Goal: Task Accomplishment & Management: Manage account settings

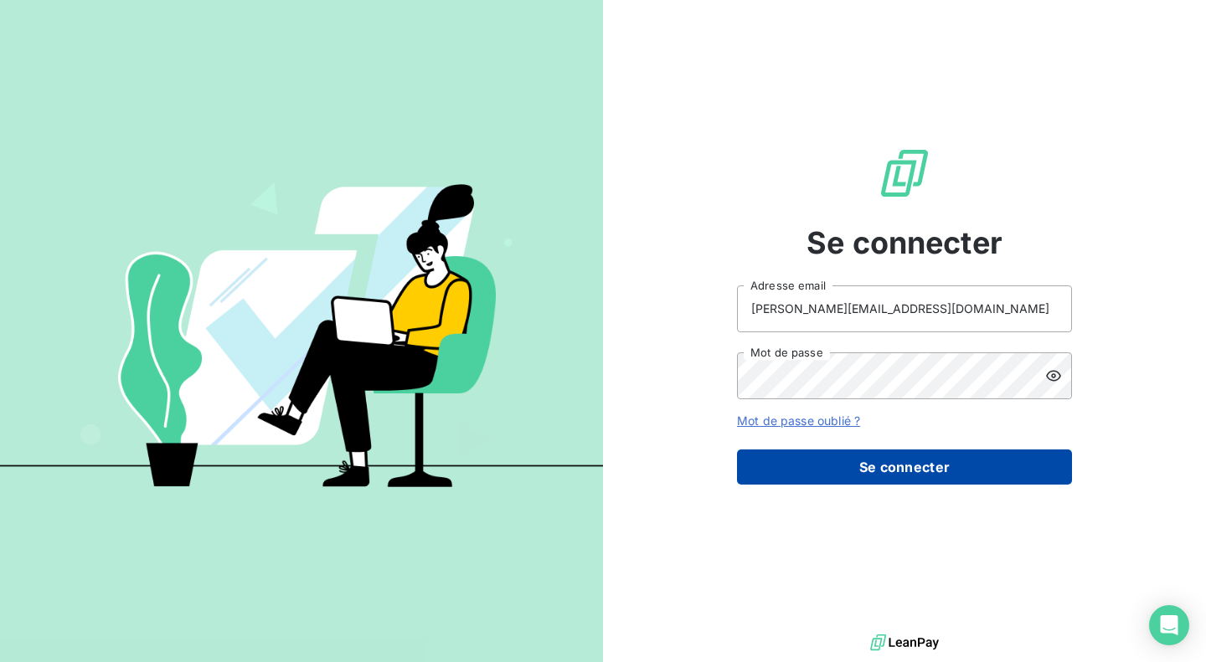
click at [872, 469] on button "Se connecter" at bounding box center [904, 467] width 335 height 35
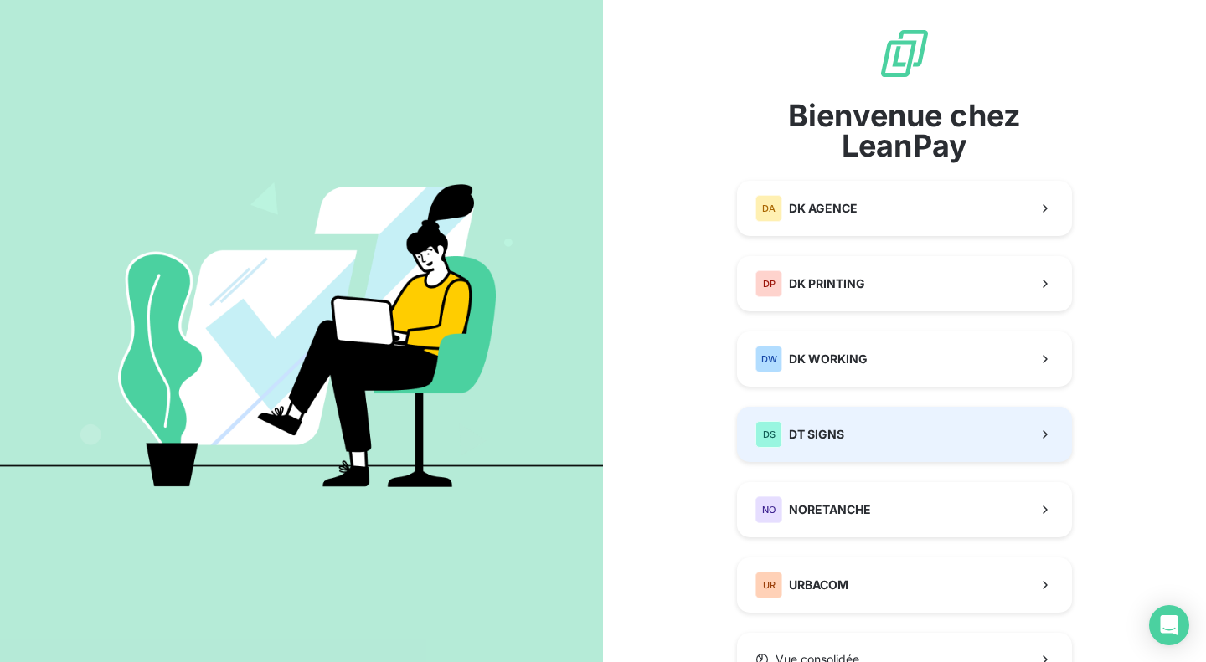
scroll to position [83, 0]
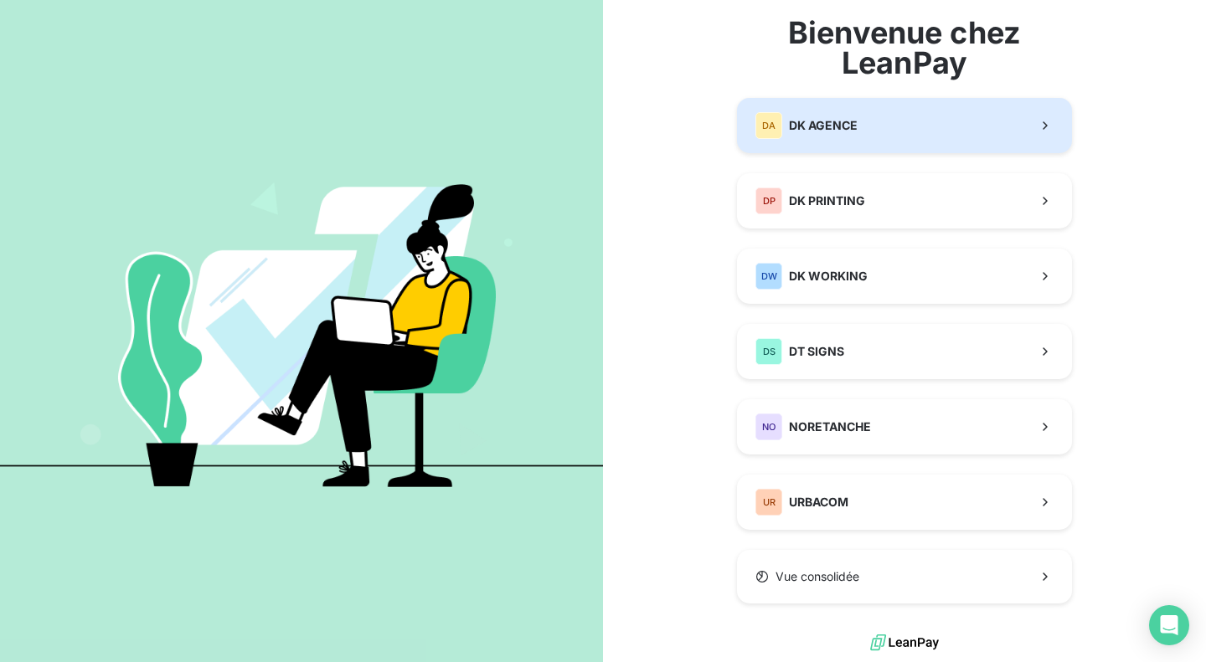
click at [857, 105] on button "DA DK AGENCE" at bounding box center [904, 125] width 335 height 55
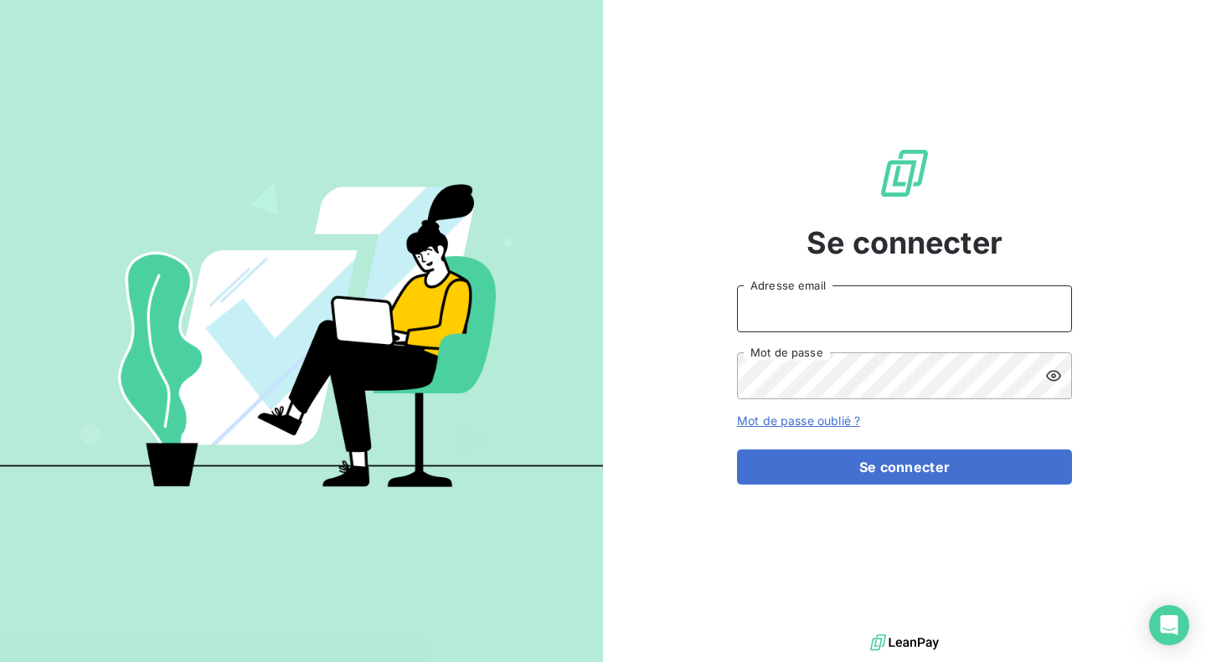
type input "[PERSON_NAME][EMAIL_ADDRESS][DOMAIN_NAME]"
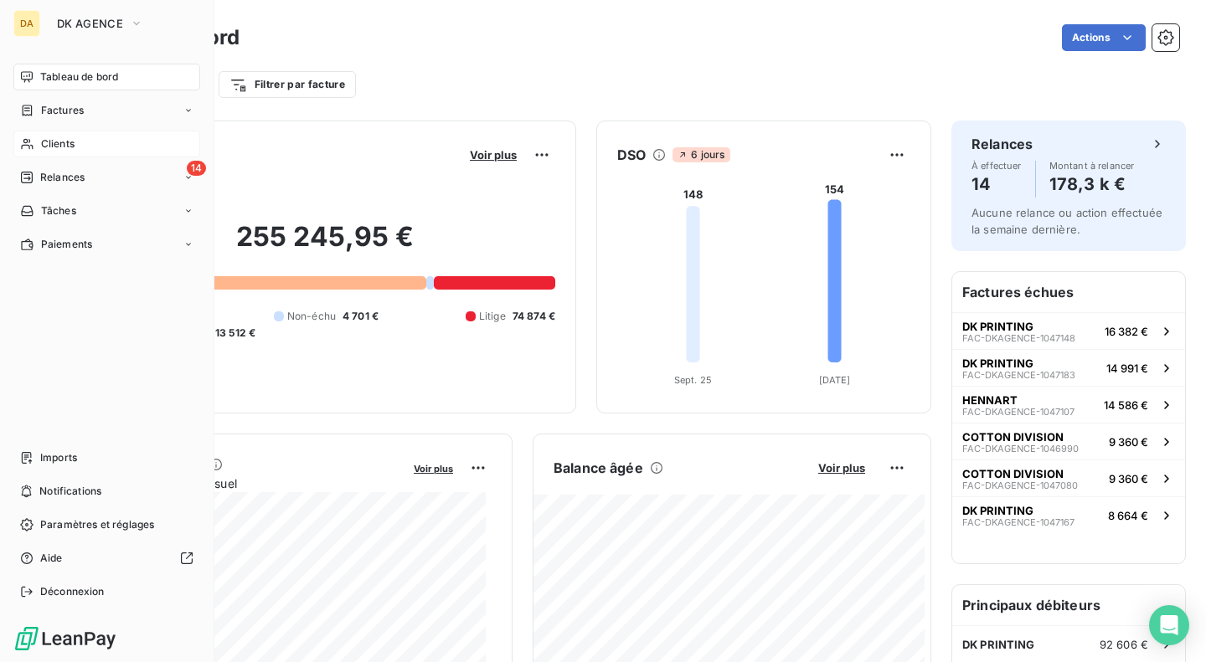
click at [85, 146] on div "Clients" at bounding box center [106, 144] width 187 height 27
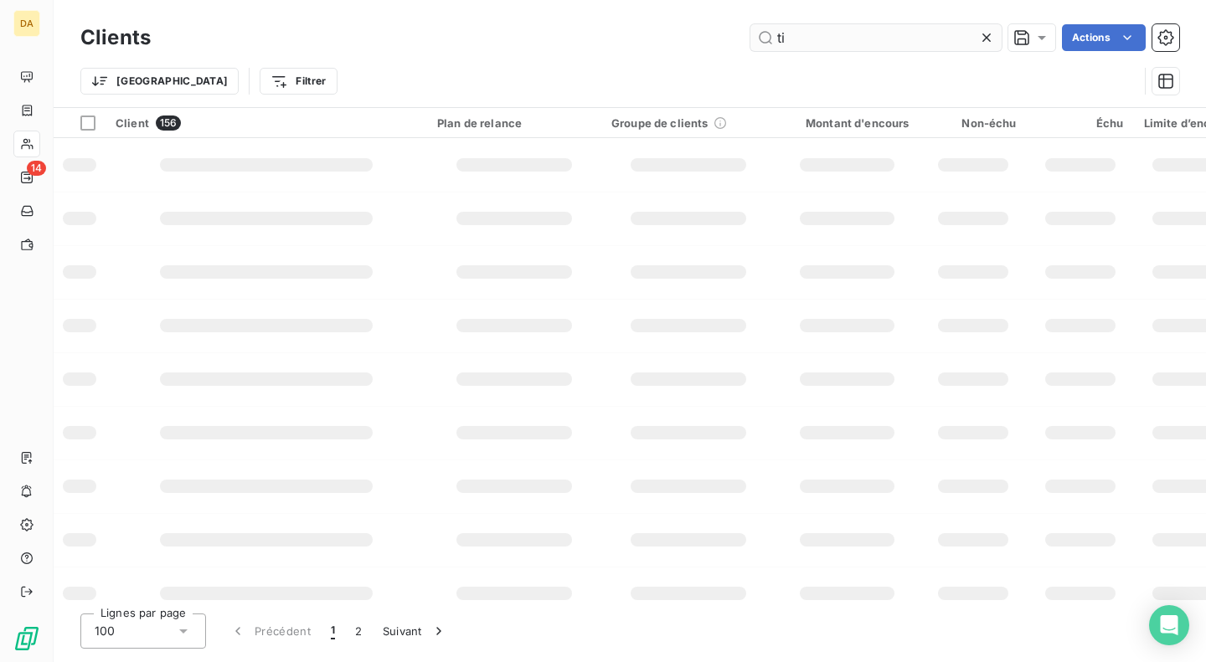
type input "t"
type input "pictanovo"
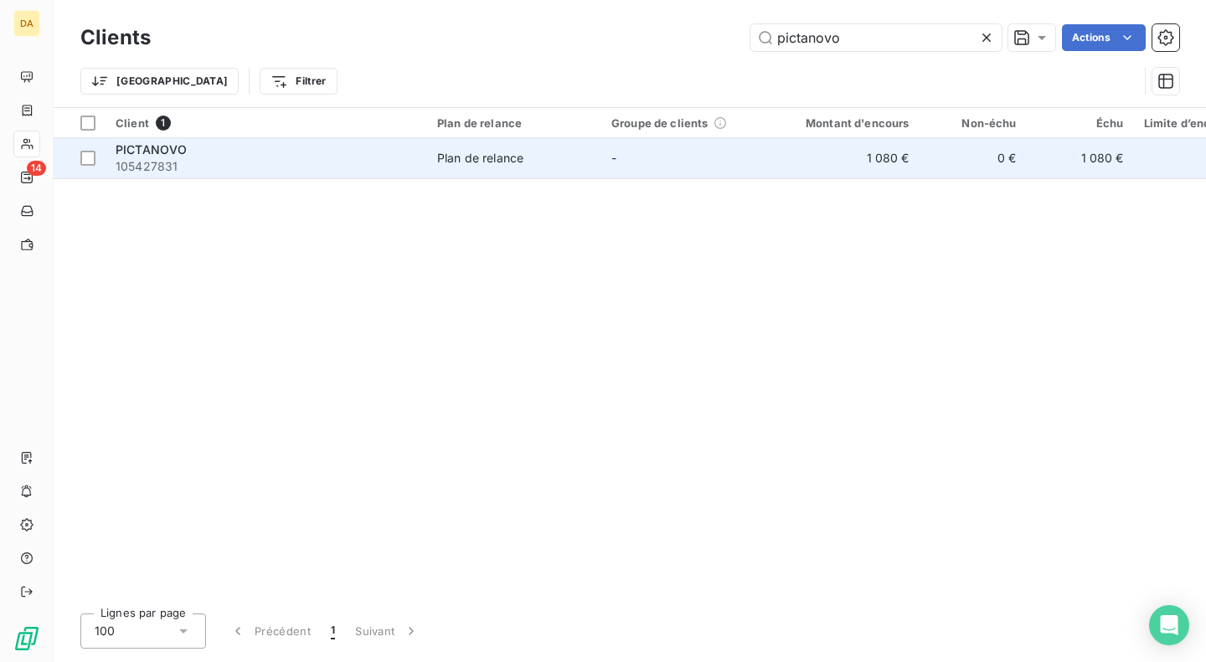
click at [307, 162] on span "105427831" at bounding box center [267, 166] width 302 height 17
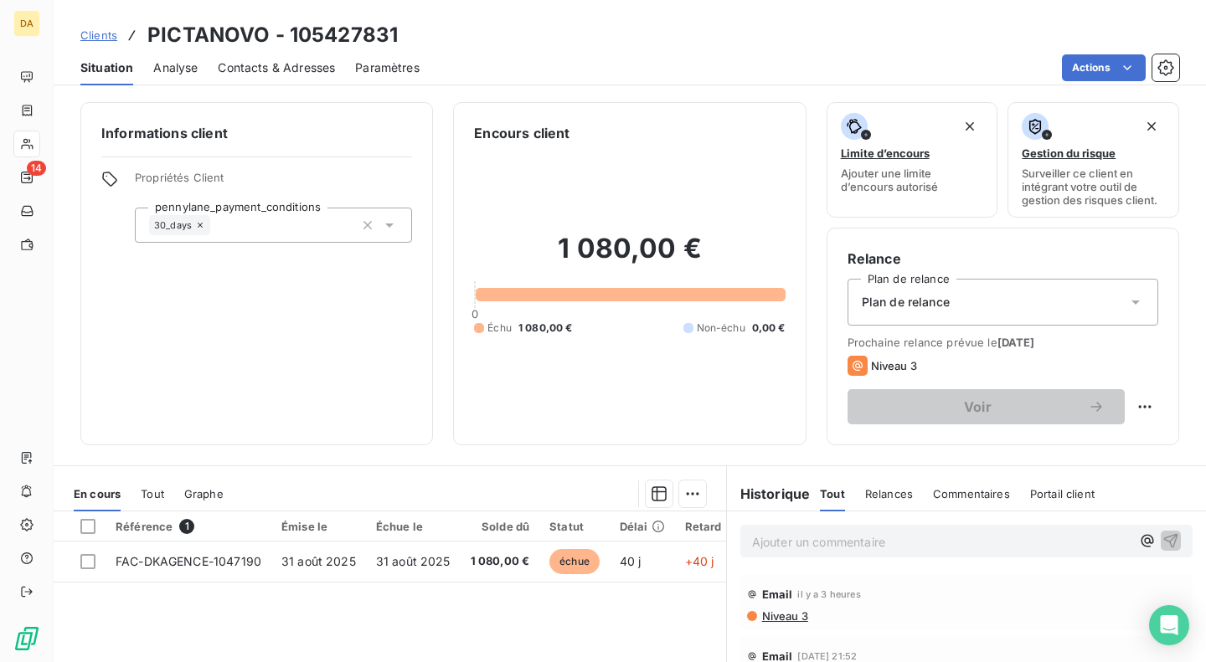
click at [256, 70] on span "Contacts & Adresses" at bounding box center [276, 67] width 117 height 17
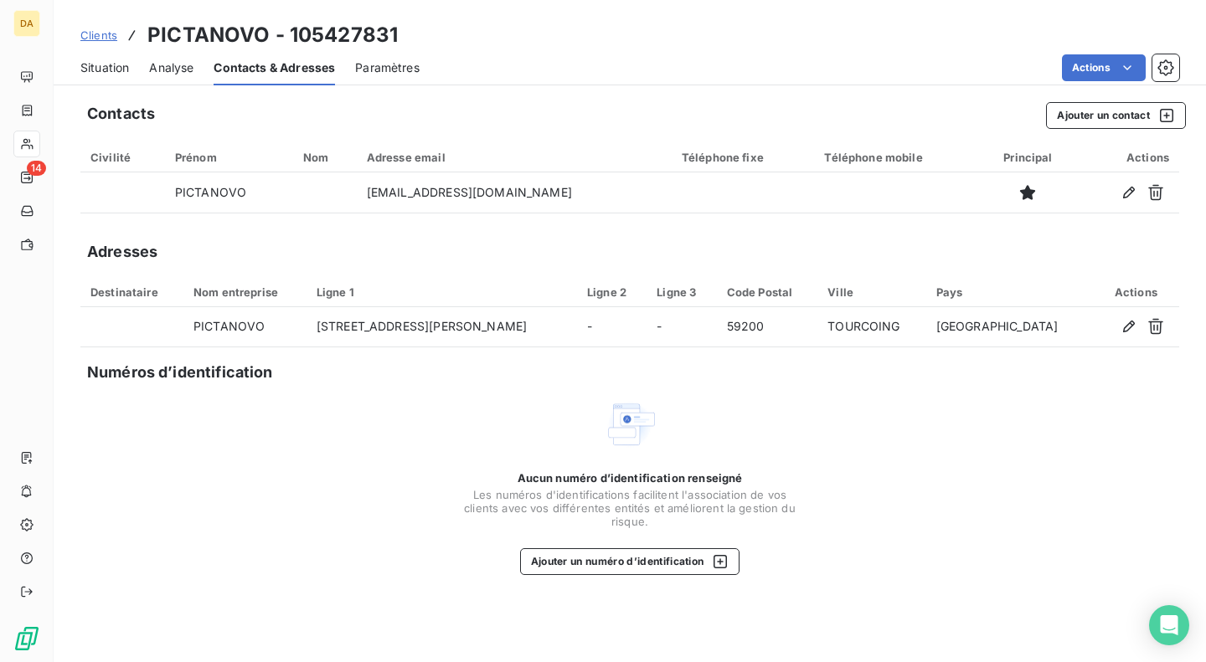
click at [105, 36] on span "Clients" at bounding box center [98, 34] width 37 height 13
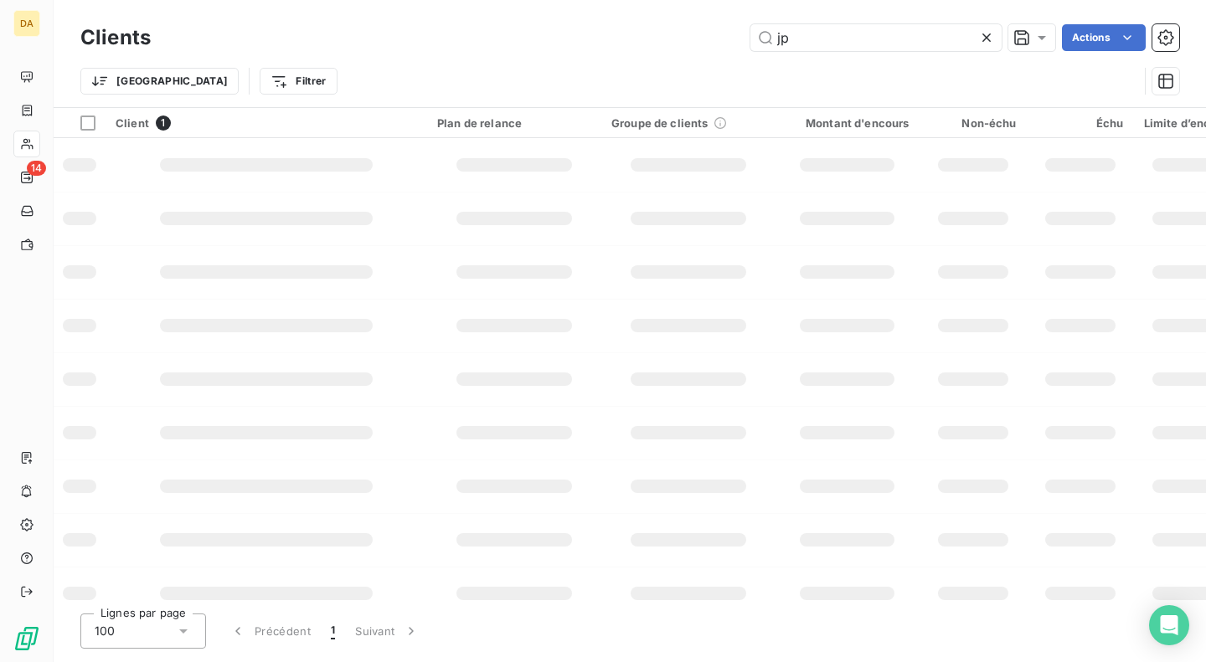
type input "jp"
type input "arbez"
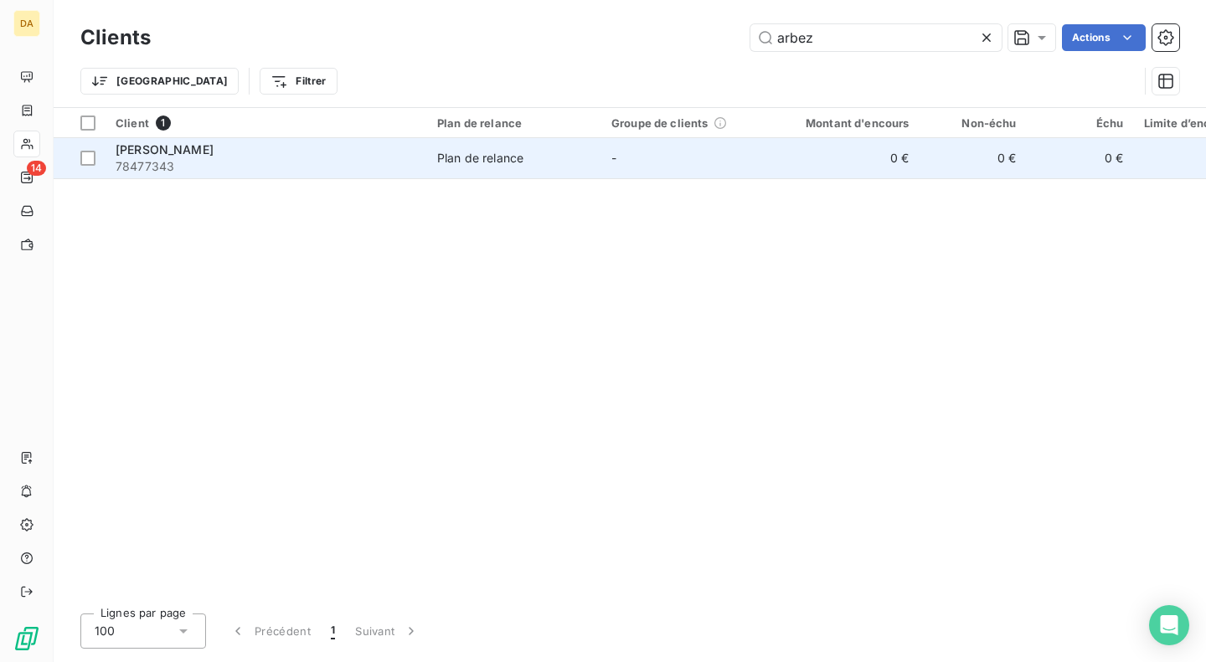
click at [367, 161] on span "78477343" at bounding box center [267, 166] width 302 height 17
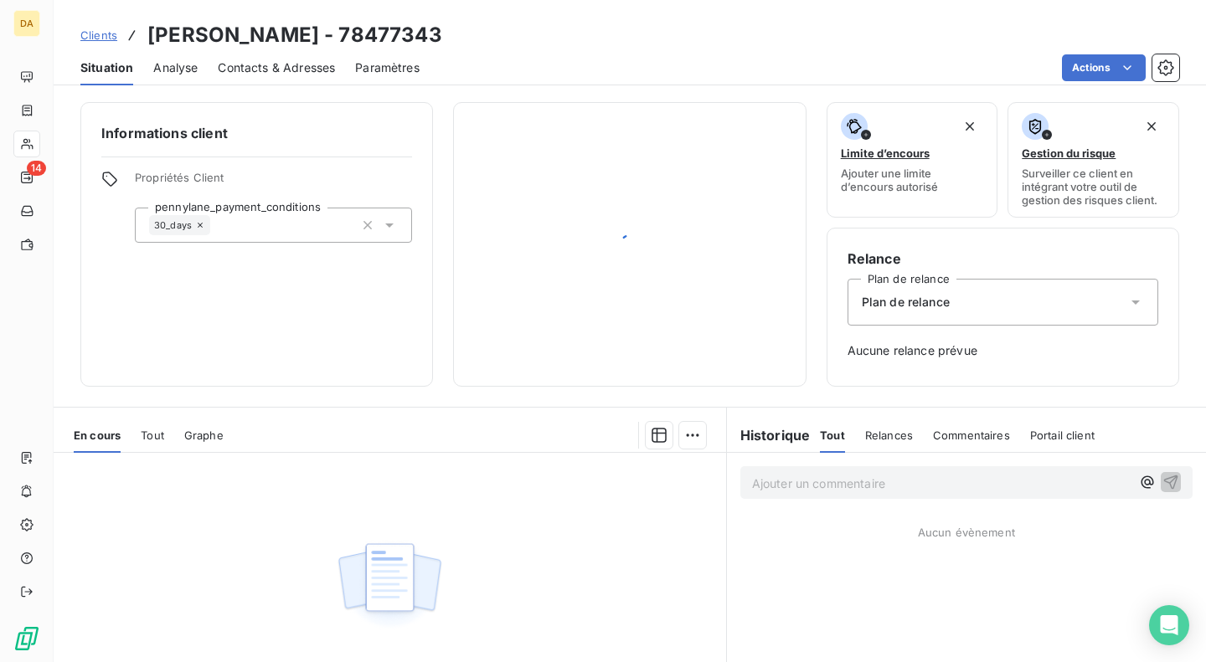
click at [255, 74] on span "Contacts & Adresses" at bounding box center [276, 67] width 117 height 17
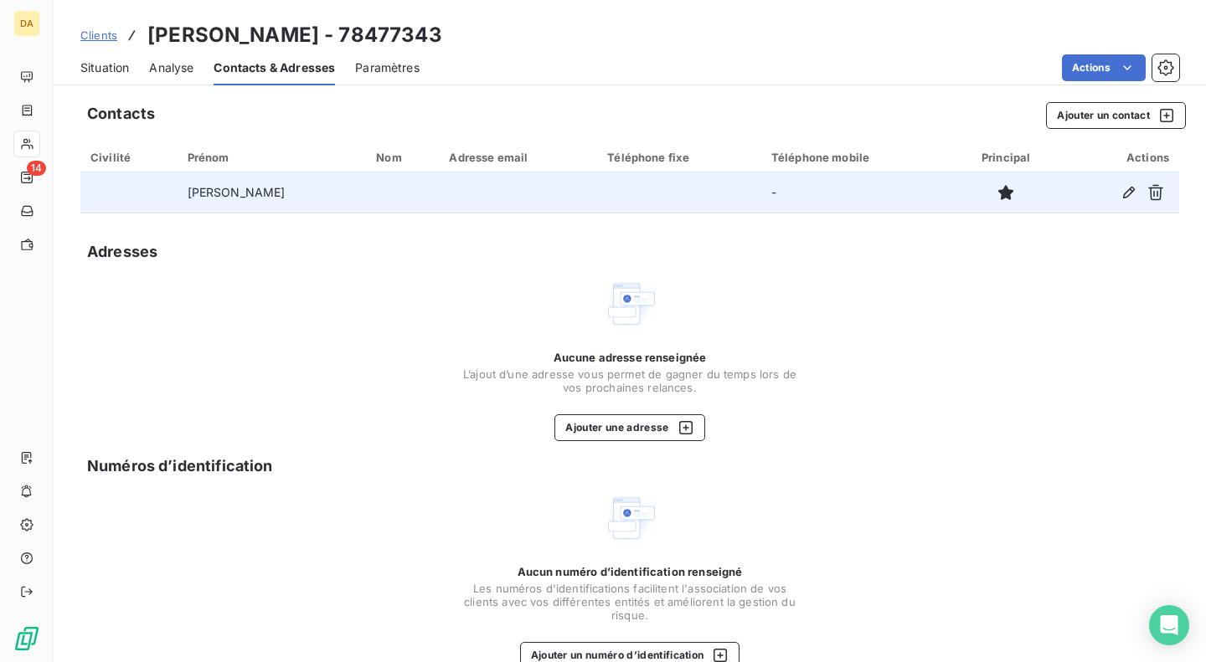
click at [283, 192] on td "[PERSON_NAME]" at bounding box center [272, 193] width 189 height 40
click at [1121, 187] on icon "button" at bounding box center [1129, 192] width 17 height 17
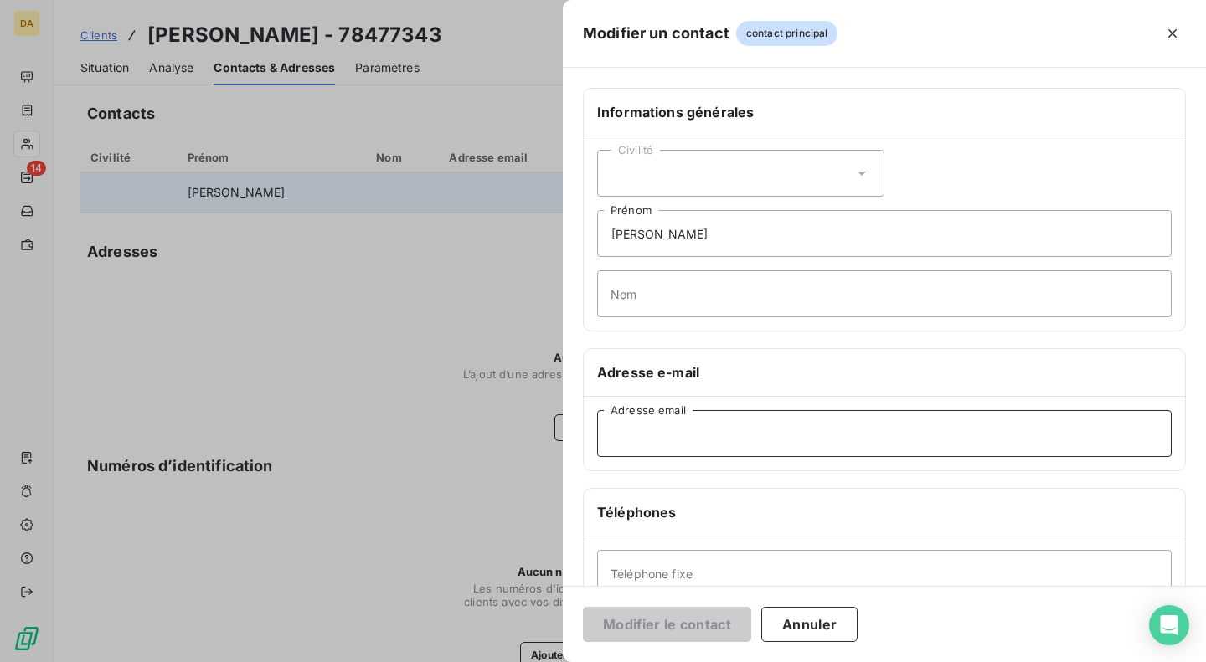
click at [686, 445] on input "Adresse email" at bounding box center [884, 433] width 575 height 47
paste input "[EMAIL_ADDRESS][DOMAIN_NAME]"
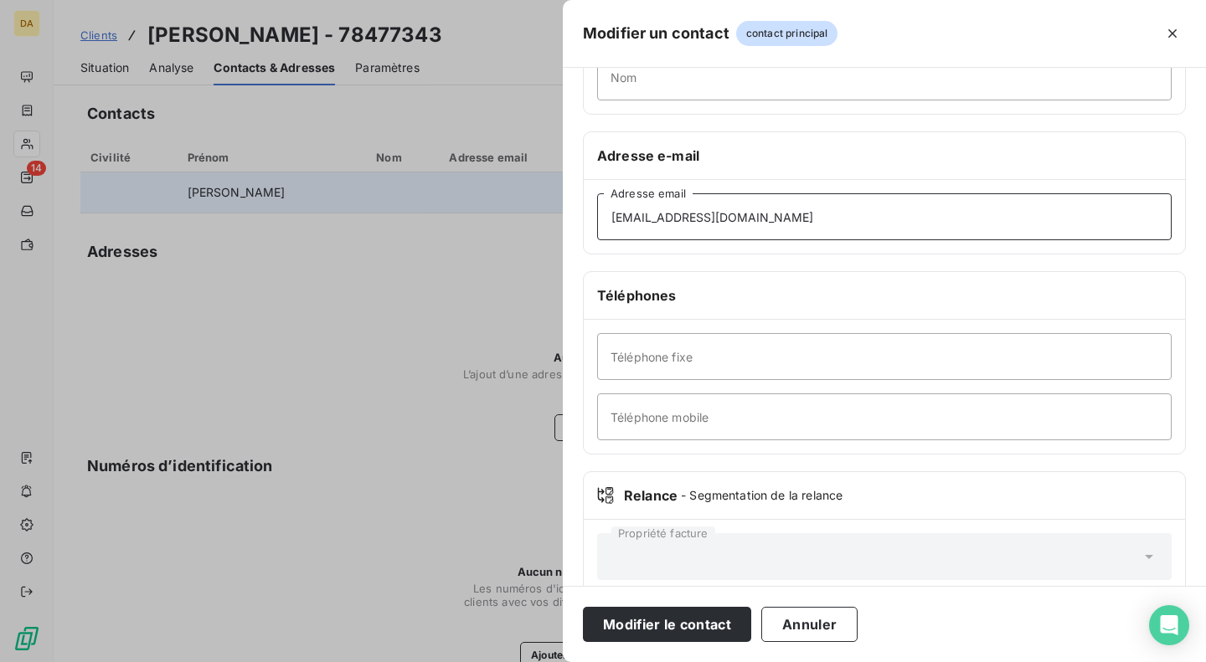
scroll to position [245, 0]
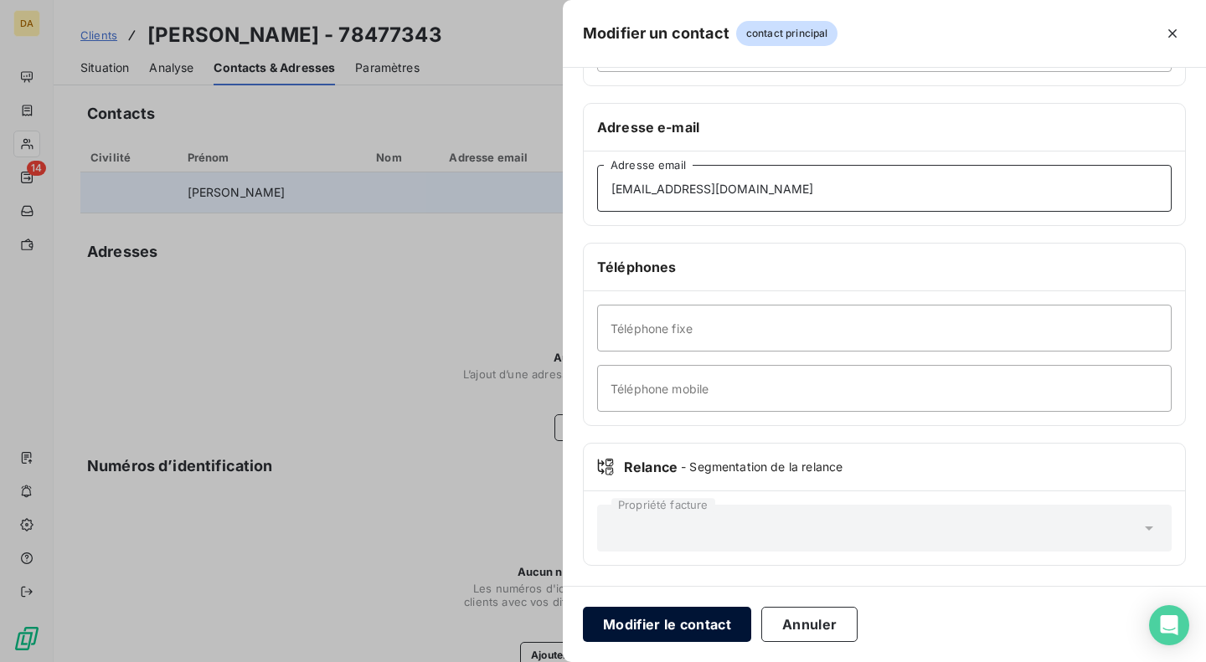
type input "[EMAIL_ADDRESS][DOMAIN_NAME]"
click at [644, 623] on button "Modifier le contact" at bounding box center [667, 624] width 168 height 35
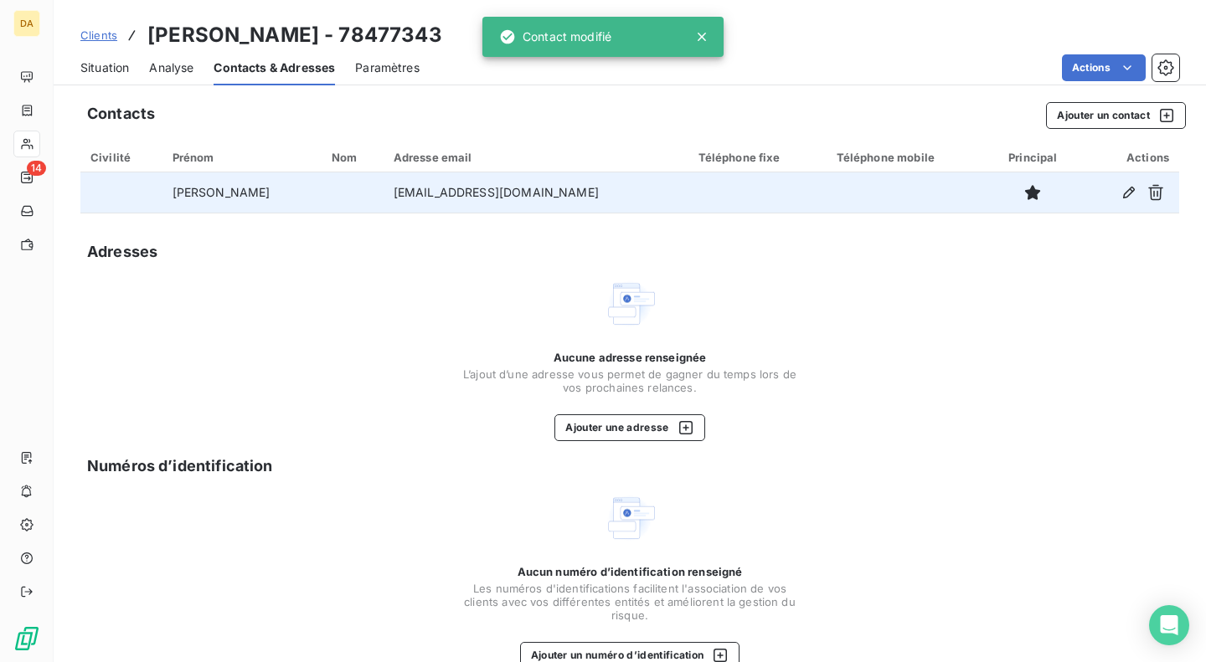
click at [111, 66] on span "Situation" at bounding box center [104, 67] width 49 height 17
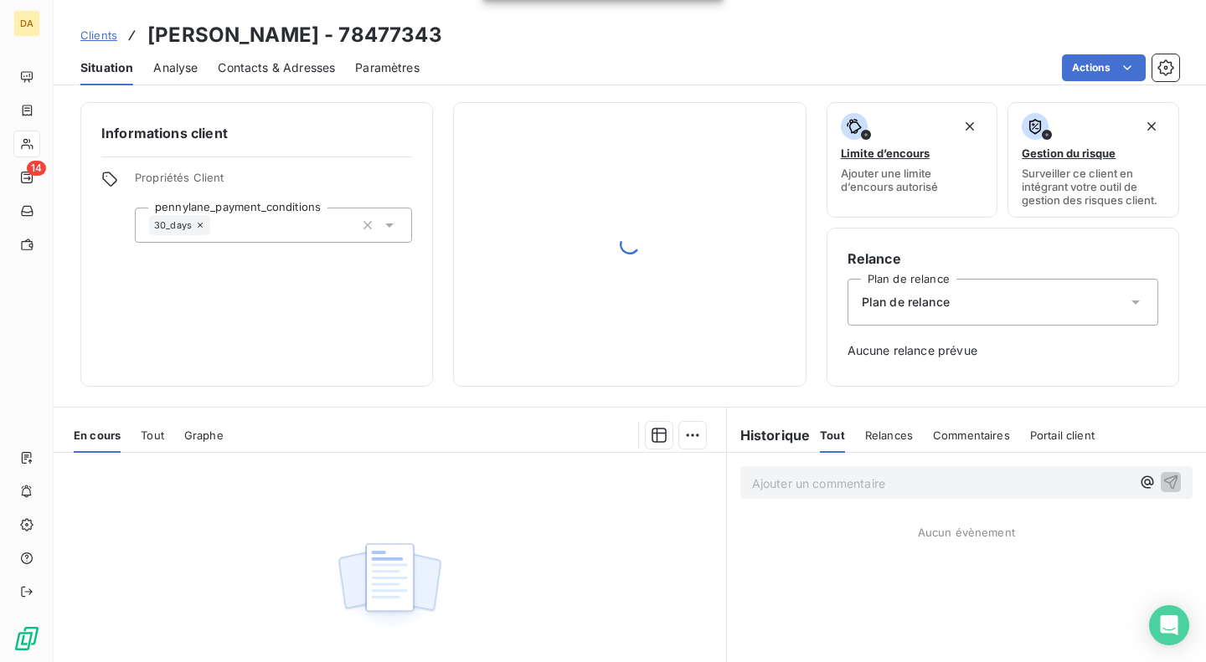
click at [99, 29] on span "Clients" at bounding box center [98, 34] width 37 height 13
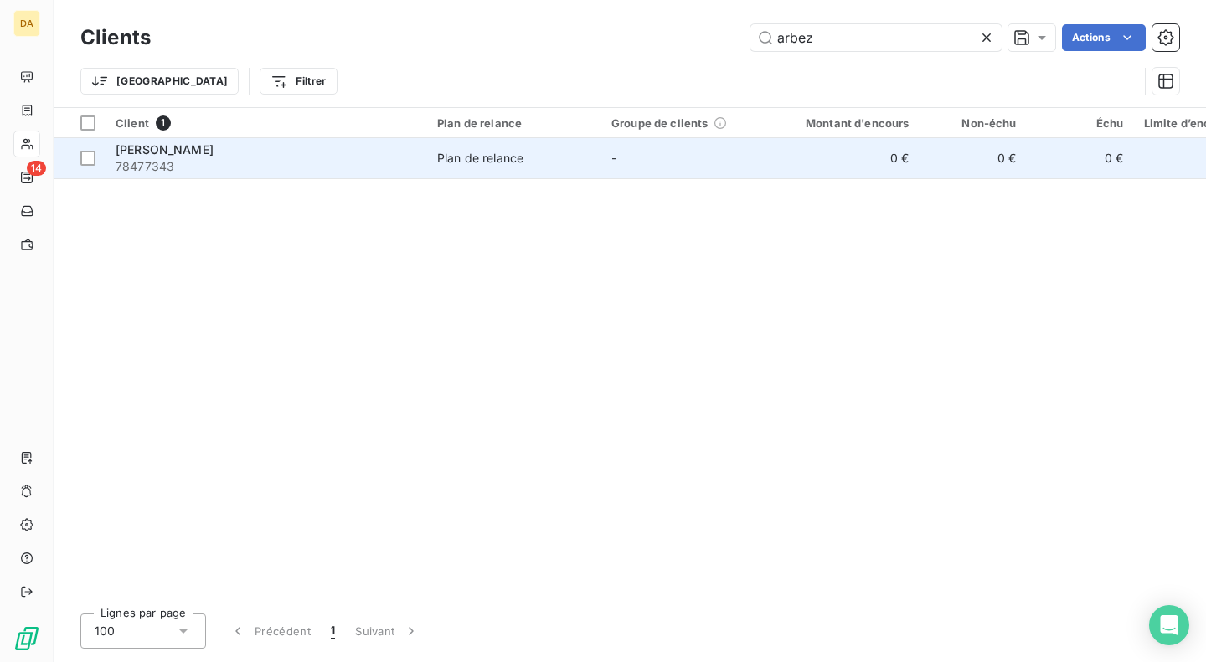
click at [274, 156] on div "[PERSON_NAME]" at bounding box center [267, 150] width 302 height 17
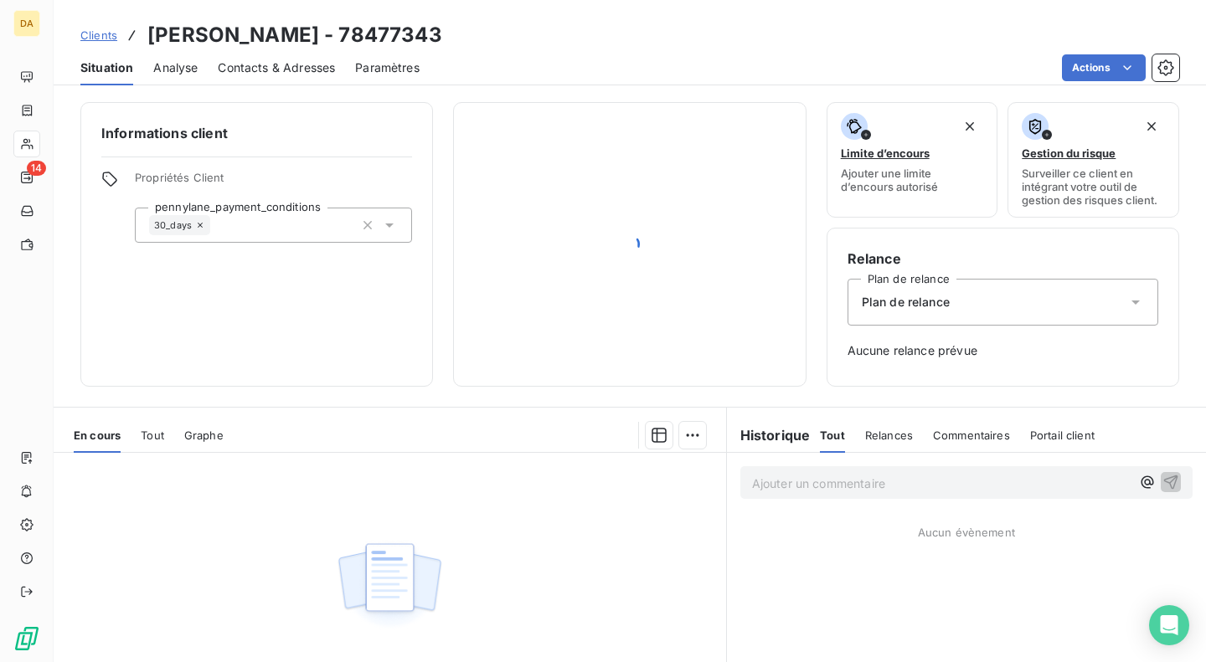
click at [278, 57] on div "Contacts & Adresses" at bounding box center [276, 67] width 117 height 35
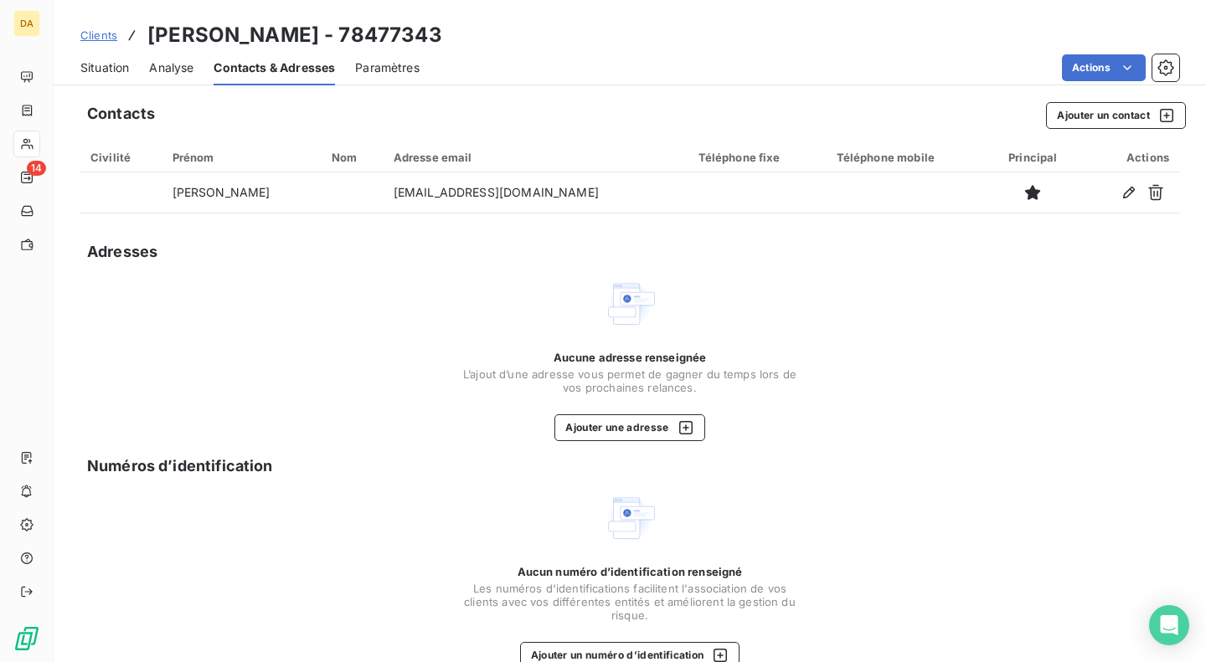
click at [106, 30] on span "Clients" at bounding box center [98, 34] width 37 height 13
